Goal: Navigation & Orientation: Find specific page/section

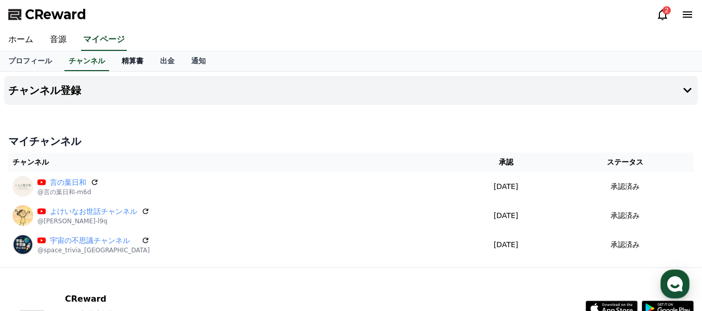
click at [113, 62] on link "精算書" at bounding box center [132, 61] width 38 height 20
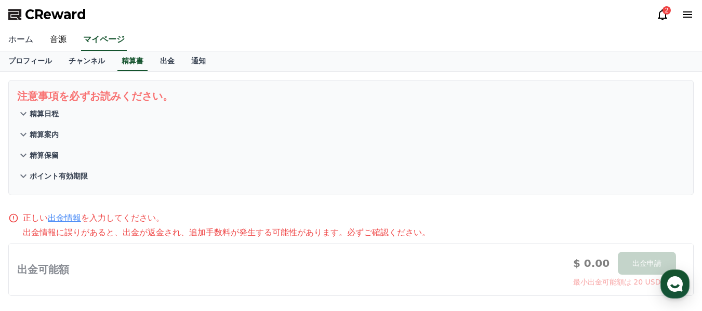
click at [23, 43] on link "ホーム" at bounding box center [21, 40] width 42 height 22
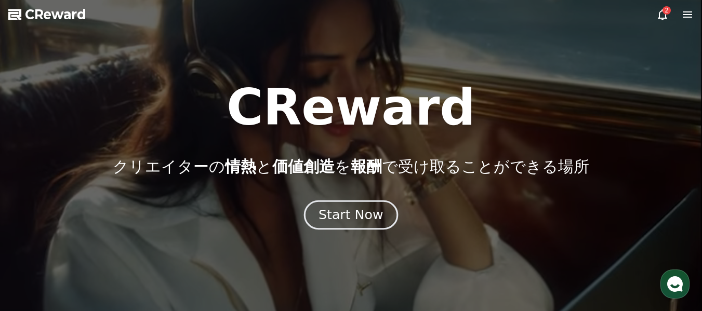
click at [346, 218] on div "Start Now" at bounding box center [350, 215] width 64 height 18
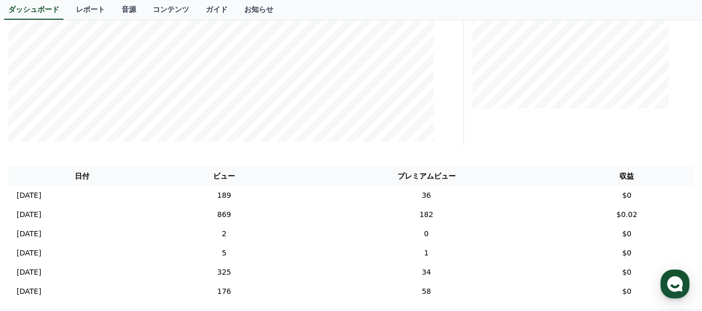
scroll to position [312, 0]
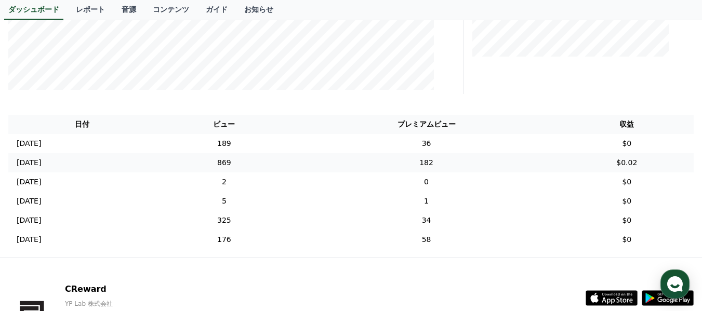
click at [630, 165] on td "$0.02" at bounding box center [627, 162] width 134 height 19
